Goal: Task Accomplishment & Management: Complete application form

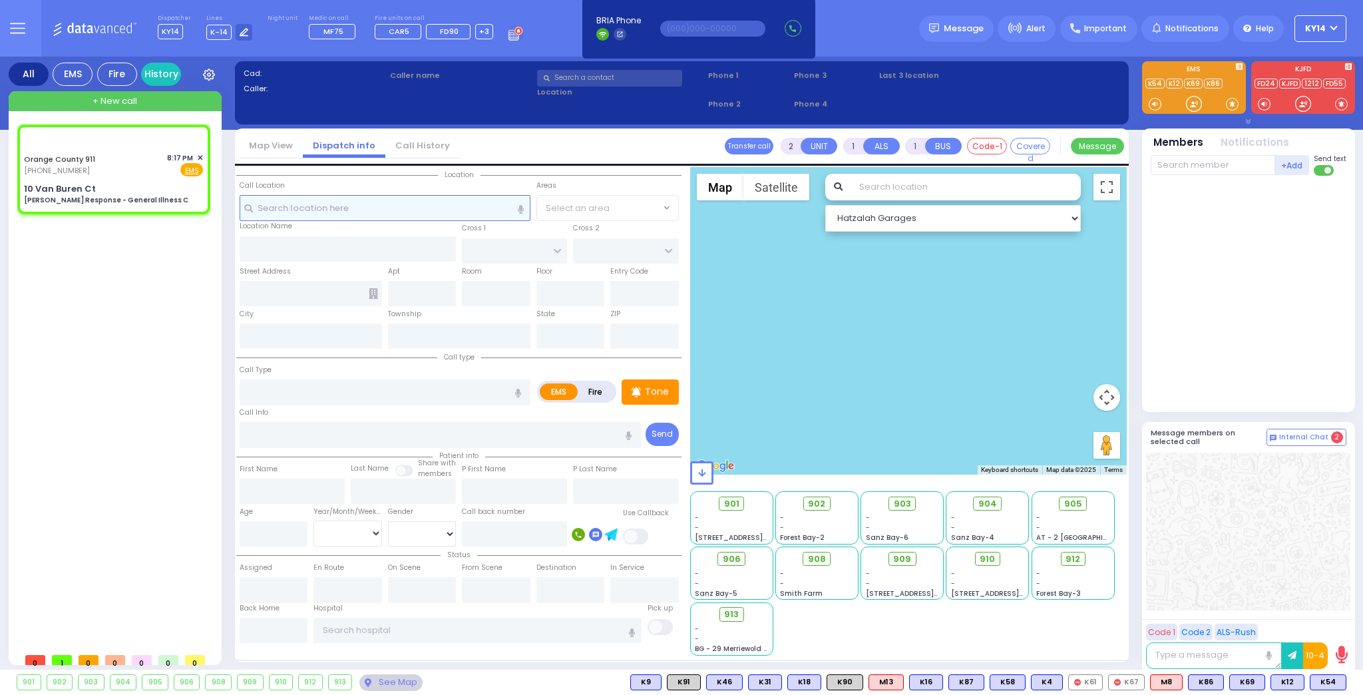
type input "6"
select select
type input "[PERSON_NAME] Response - General Illness C"
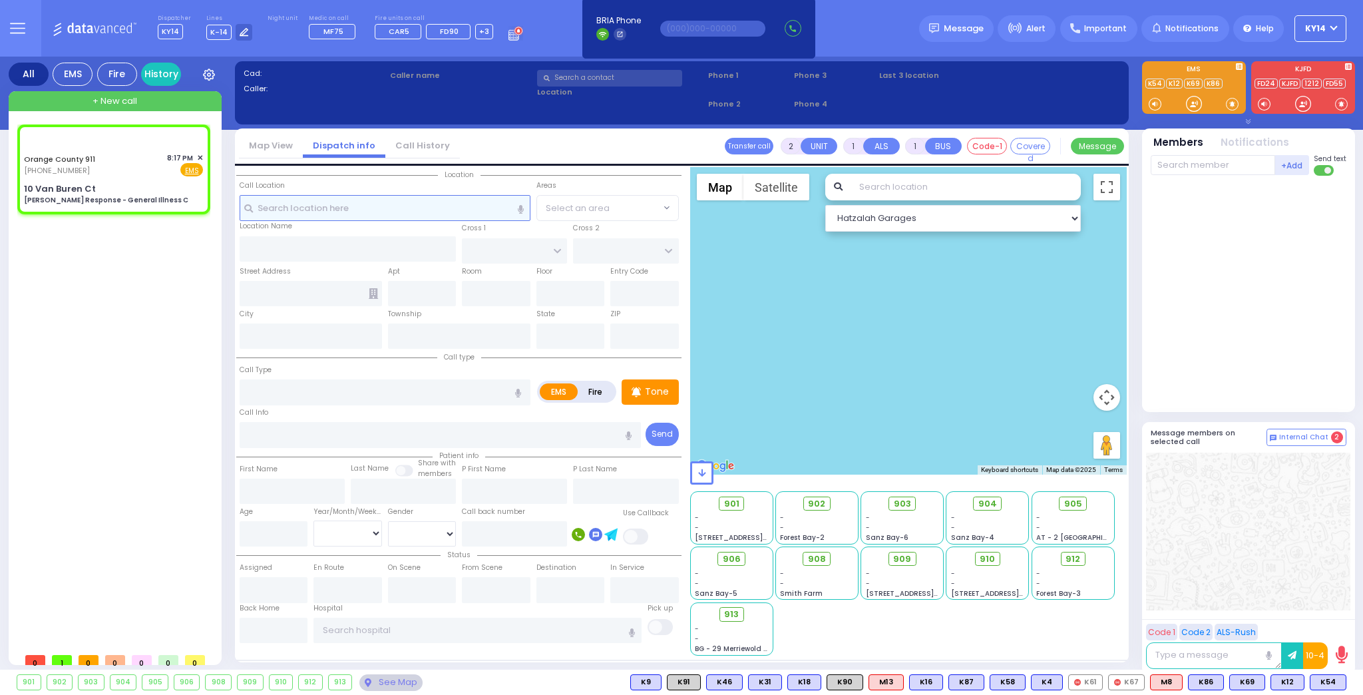
radio input "true"
type input "Nature: : Charlie Response - General Illness C Address: : [STREET_ADDRESS][GEOG…"
select select
select select "Hatzalah Garages"
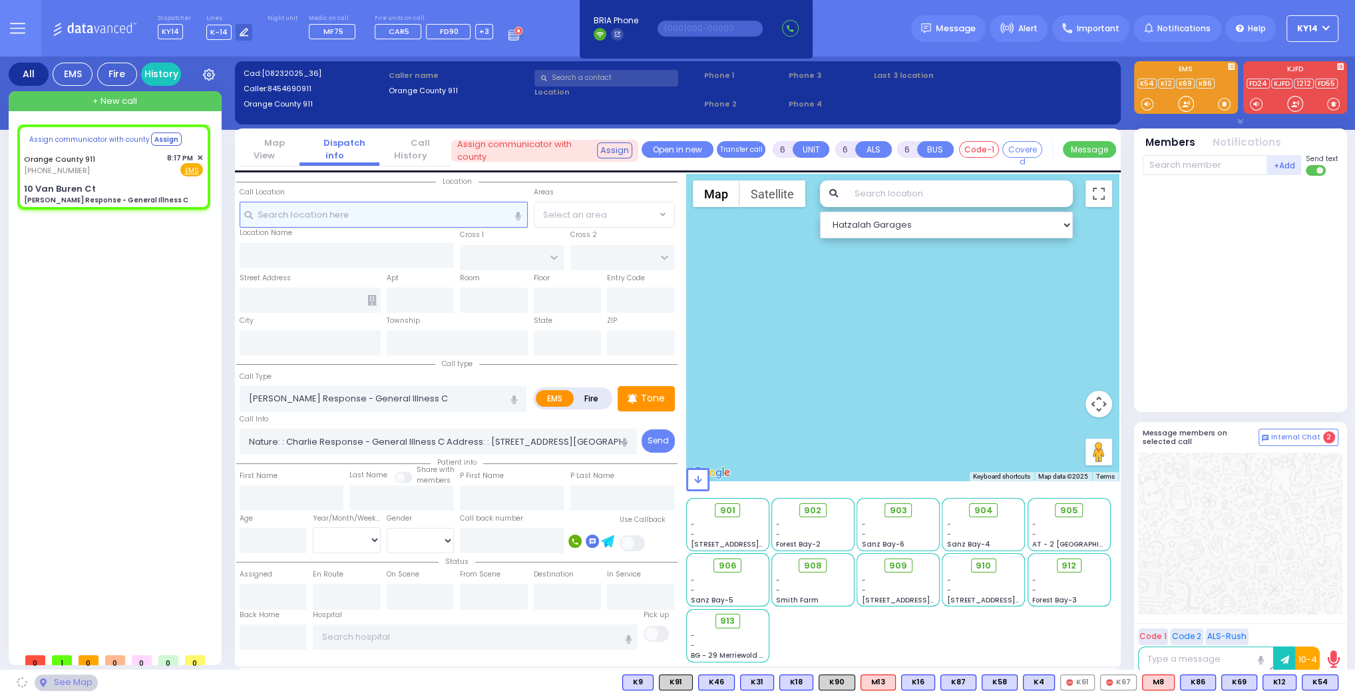
select select
radio input "true"
select select
select select "Hatzalah Garages"
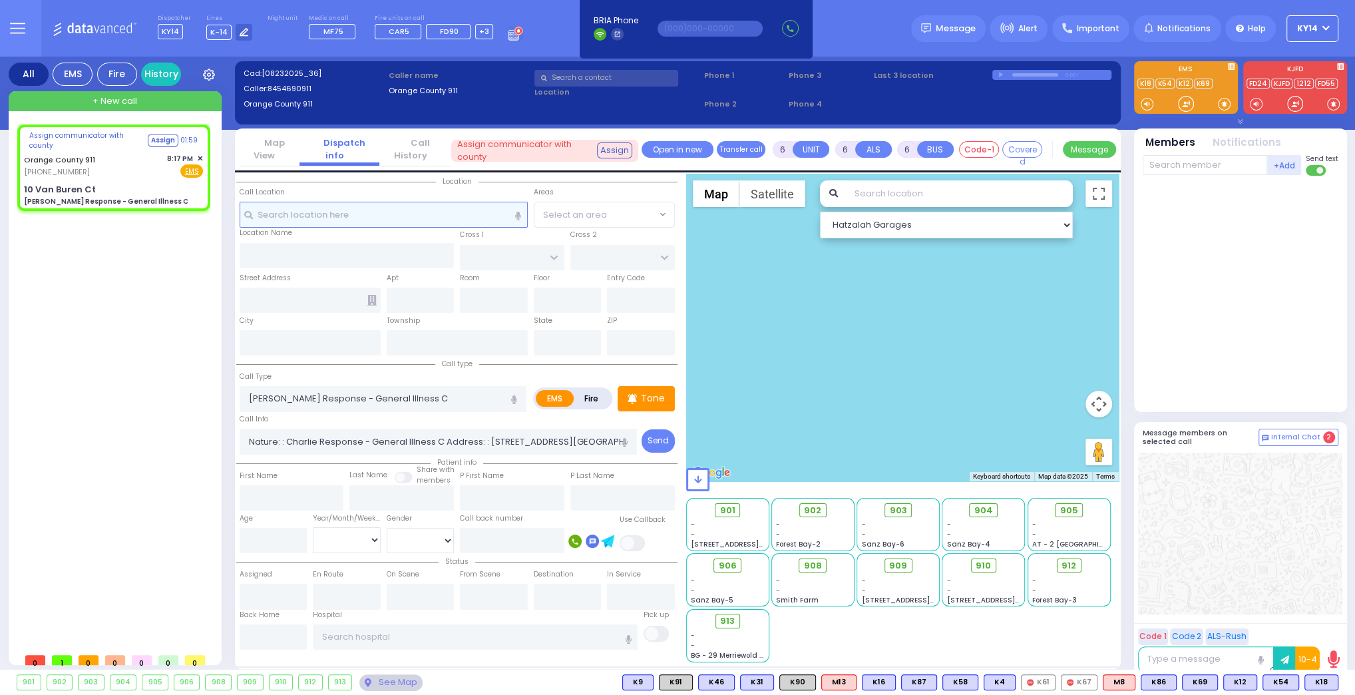
type input "10 Van Buren Ct"
type input "Monroe"
type input "[US_STATE]"
type input "10930"
